Goal: Task Accomplishment & Management: Manage account settings

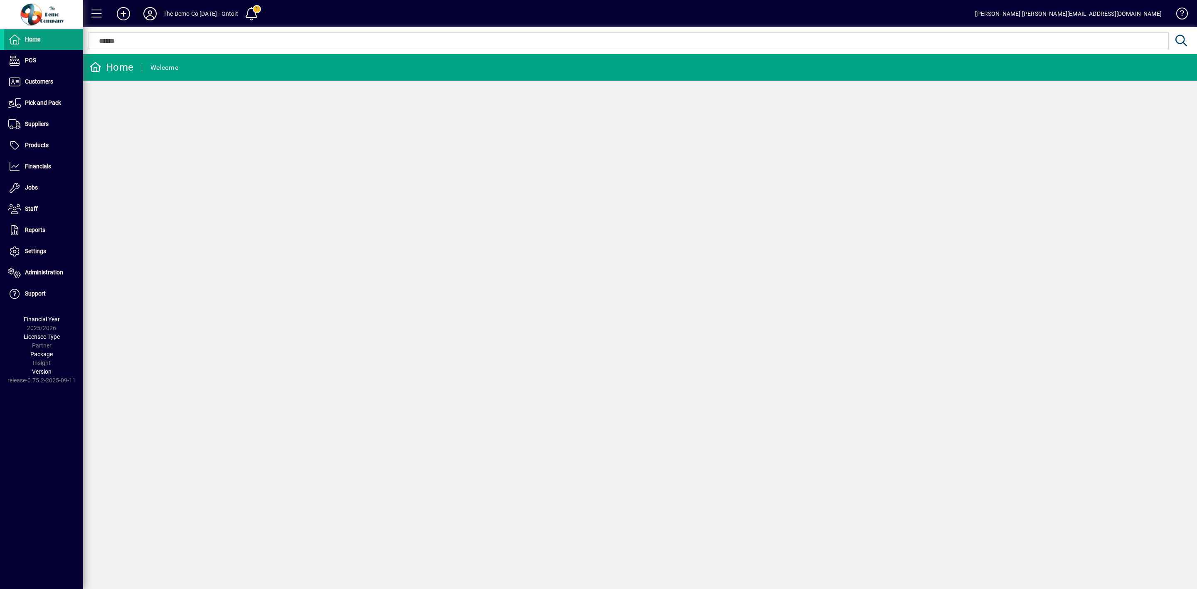
click at [155, 15] on icon at bounding box center [150, 13] width 17 height 13
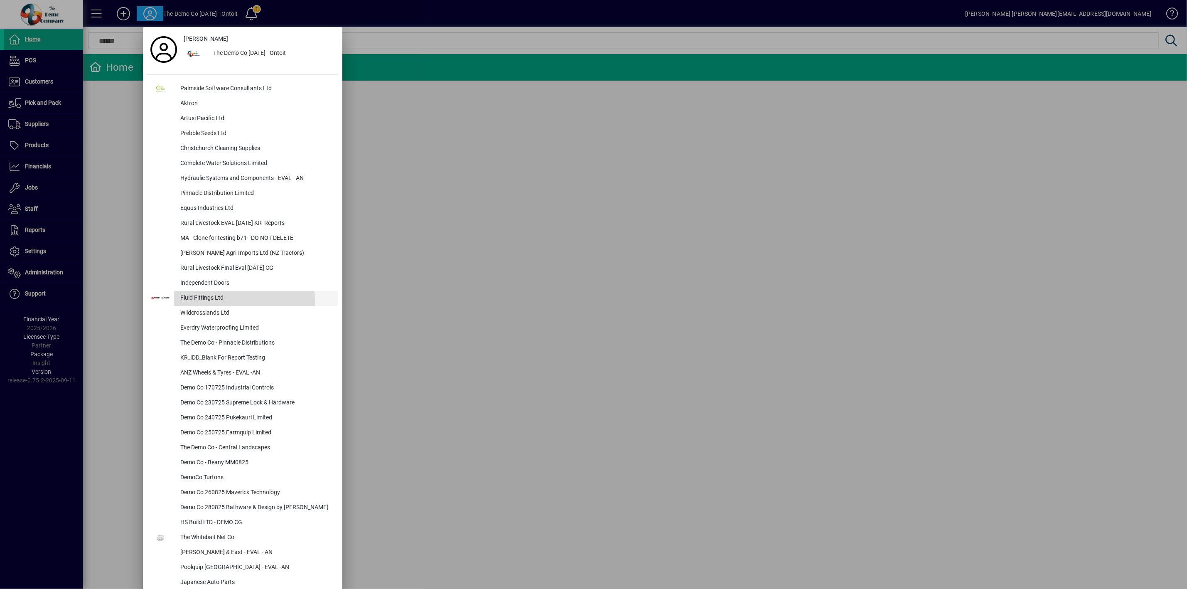
click at [206, 302] on div "Fluid Fittings Ltd" at bounding box center [256, 298] width 165 height 15
